Goal: Task Accomplishment & Management: Manage account settings

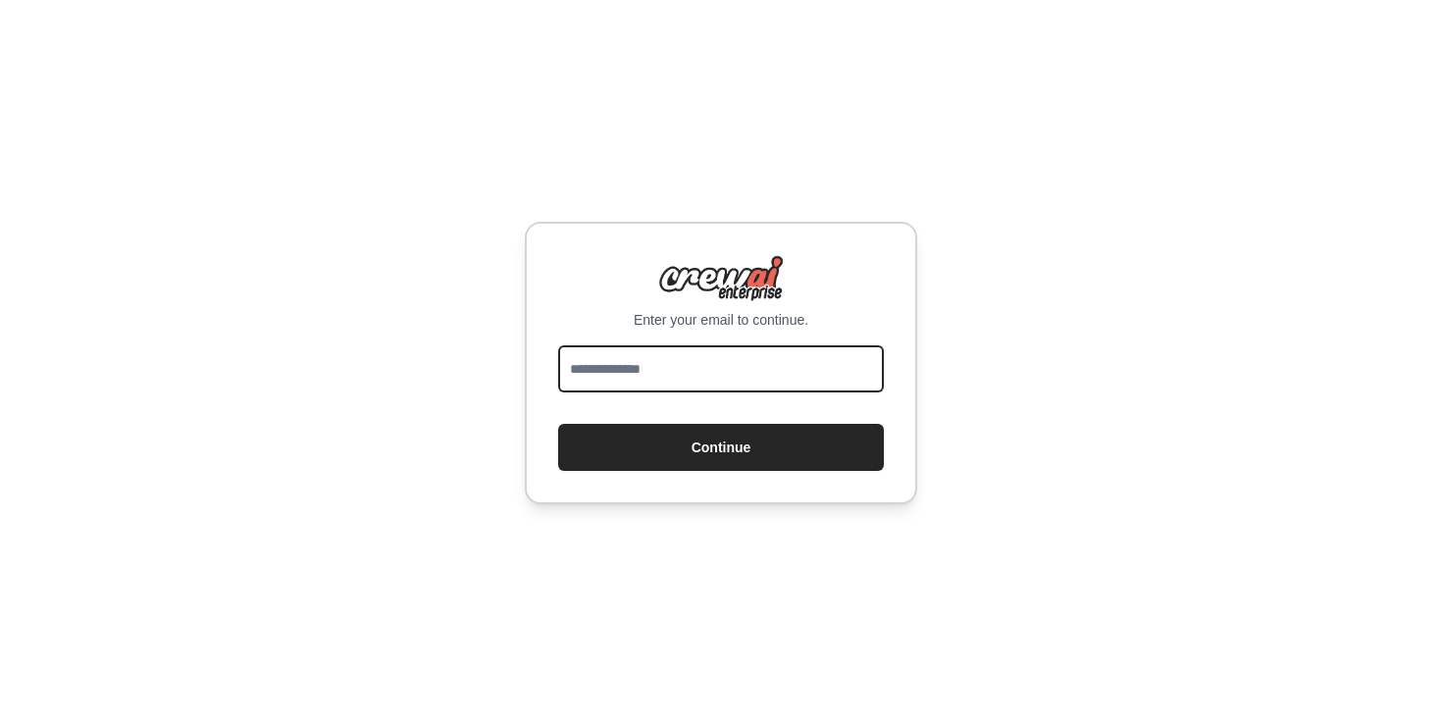
click at [709, 381] on input "email" at bounding box center [721, 368] width 326 height 47
type input "**********"
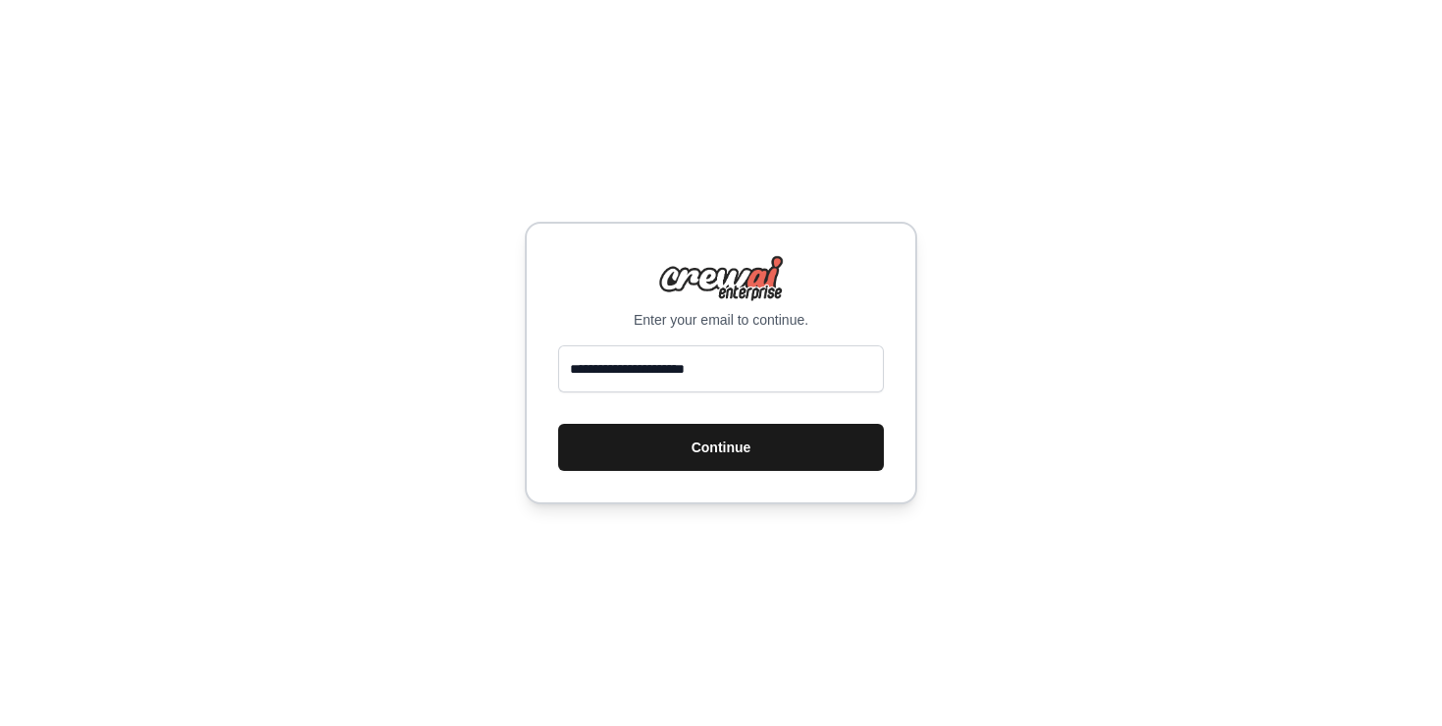
click at [699, 447] on button "Continue" at bounding box center [721, 447] width 326 height 47
